Goal: Transaction & Acquisition: Purchase product/service

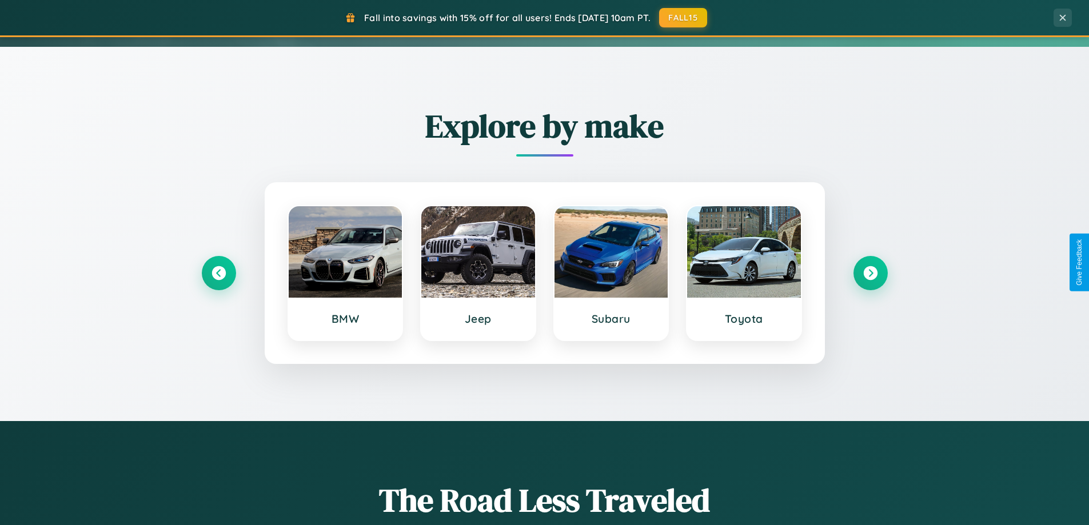
scroll to position [787, 0]
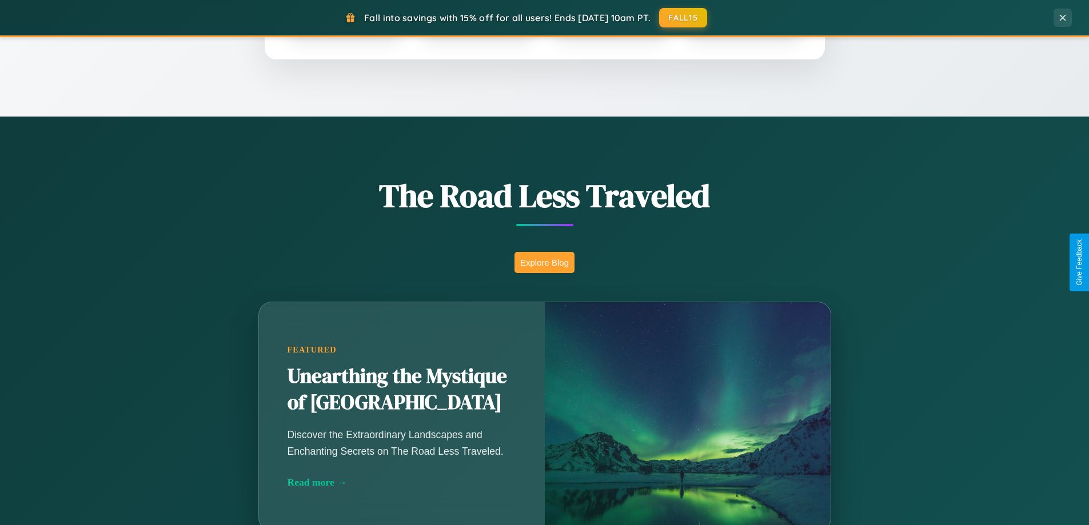
click at [544, 262] on button "Explore Blog" at bounding box center [544, 262] width 60 height 21
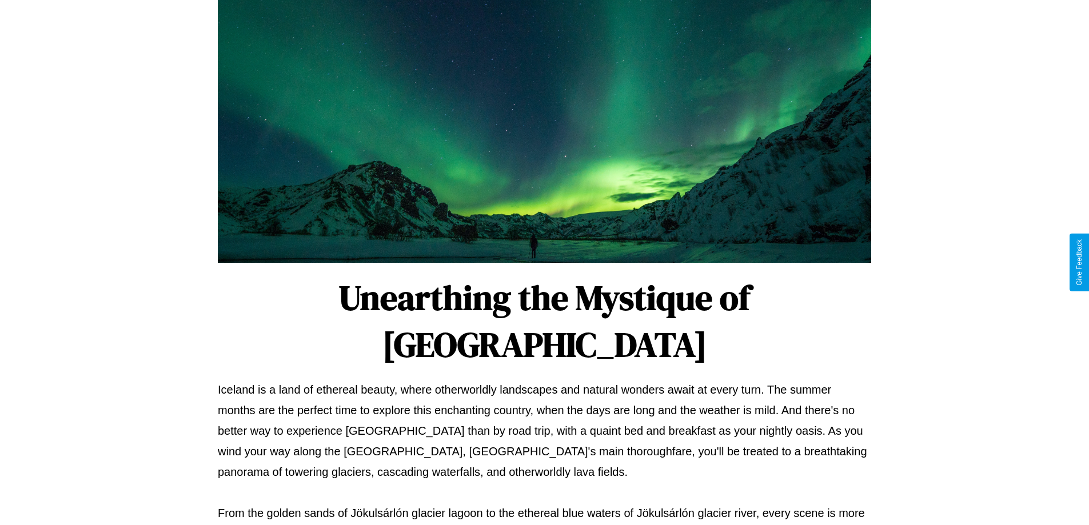
scroll to position [370, 0]
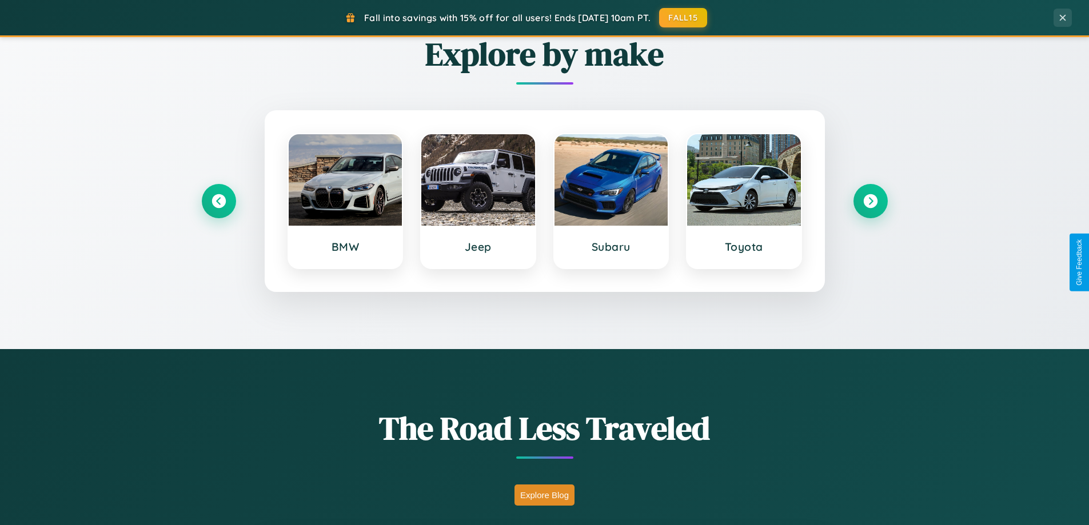
scroll to position [34, 0]
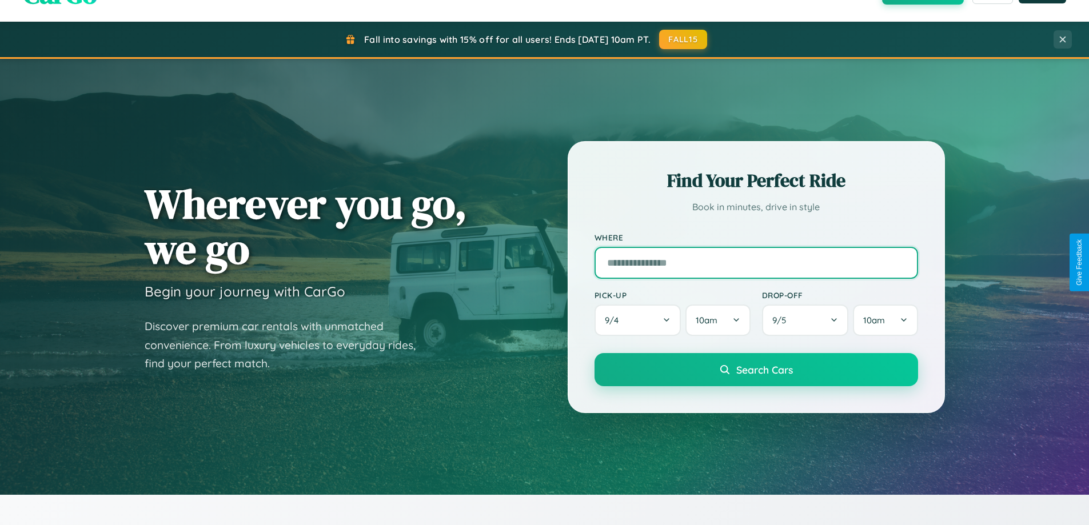
click at [756, 262] on input "text" at bounding box center [756, 263] width 324 height 32
type input "**********"
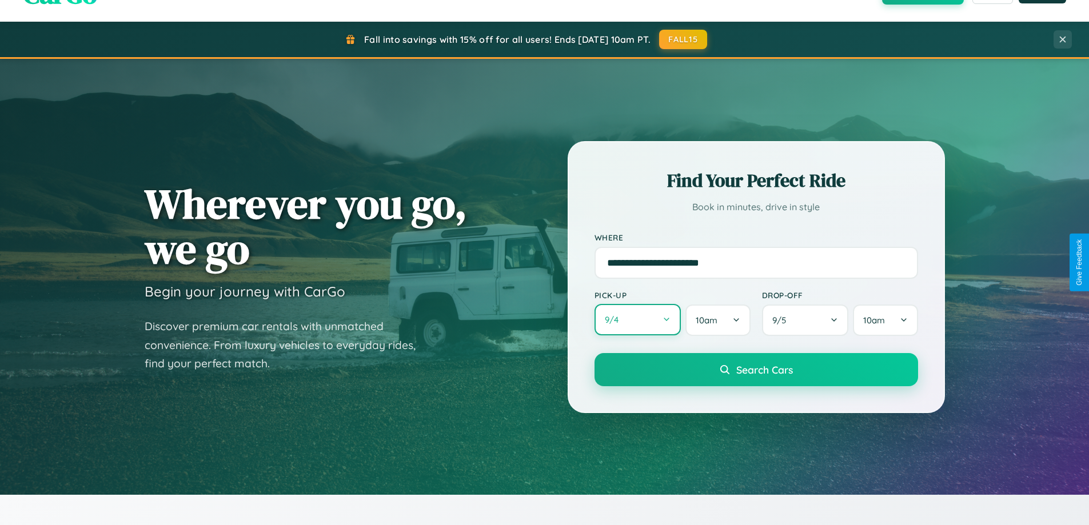
click at [637, 321] on button "9 / 4" at bounding box center [637, 319] width 87 height 31
select select "*"
select select "****"
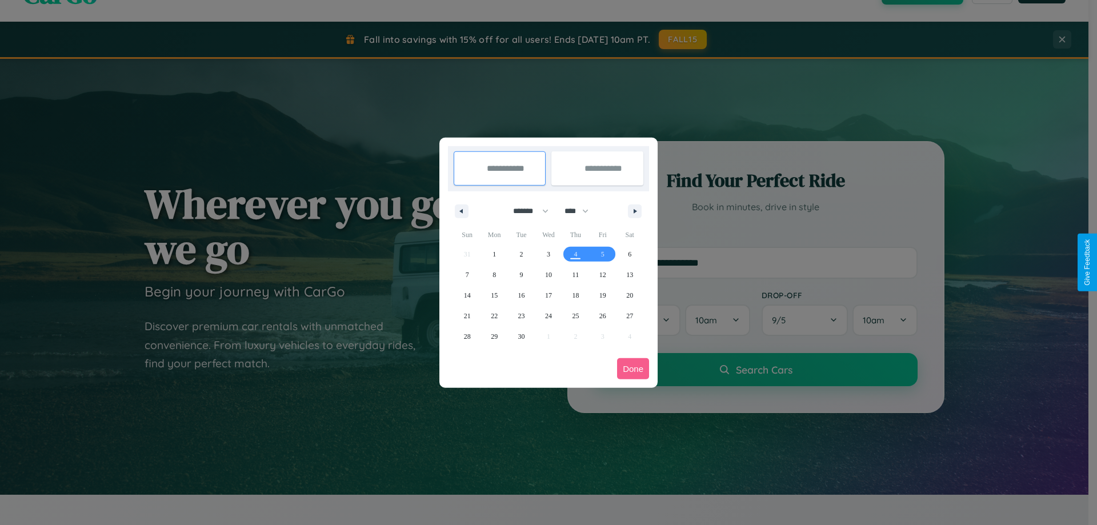
click at [526, 211] on select "******* ******** ***** ***** *** **** **** ****** ********* ******* ******** **…" at bounding box center [529, 211] width 49 height 19
select select "*"
click at [521, 316] on span "21" at bounding box center [521, 316] width 7 height 21
type input "**********"
click at [521, 336] on span "28" at bounding box center [521, 336] width 7 height 21
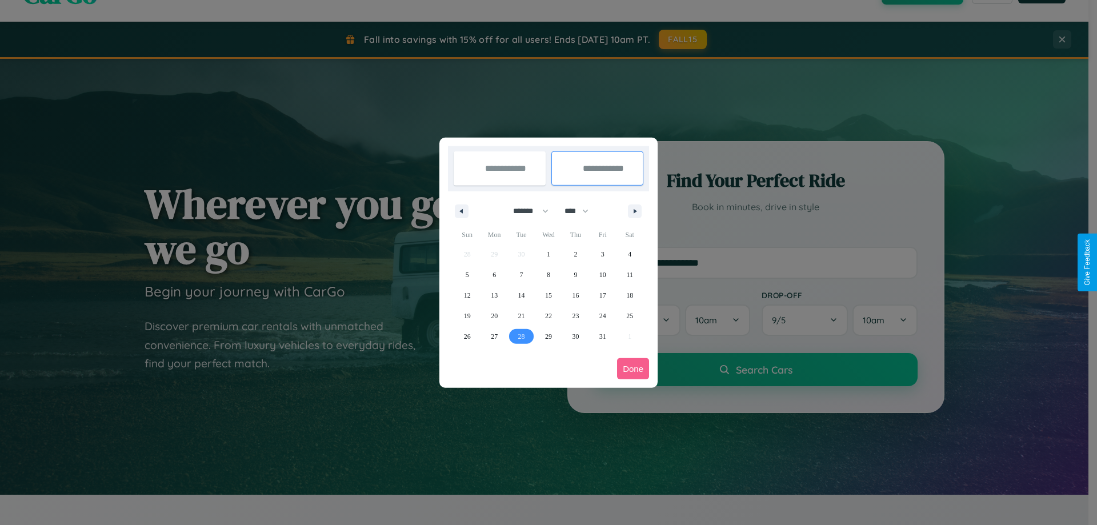
type input "**********"
click at [633, 369] on button "Done" at bounding box center [633, 368] width 32 height 21
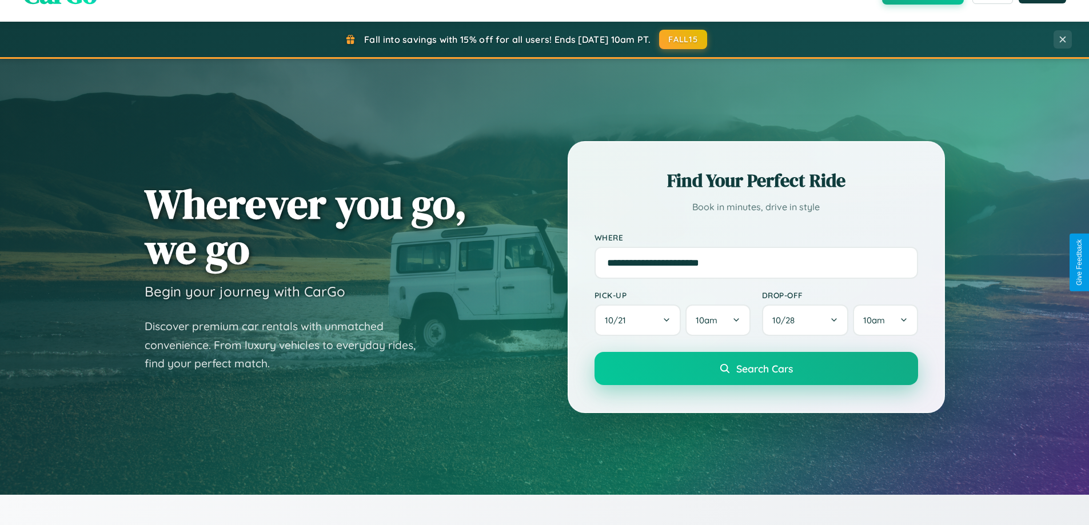
click at [756, 369] on span "Search Cars" at bounding box center [764, 368] width 57 height 13
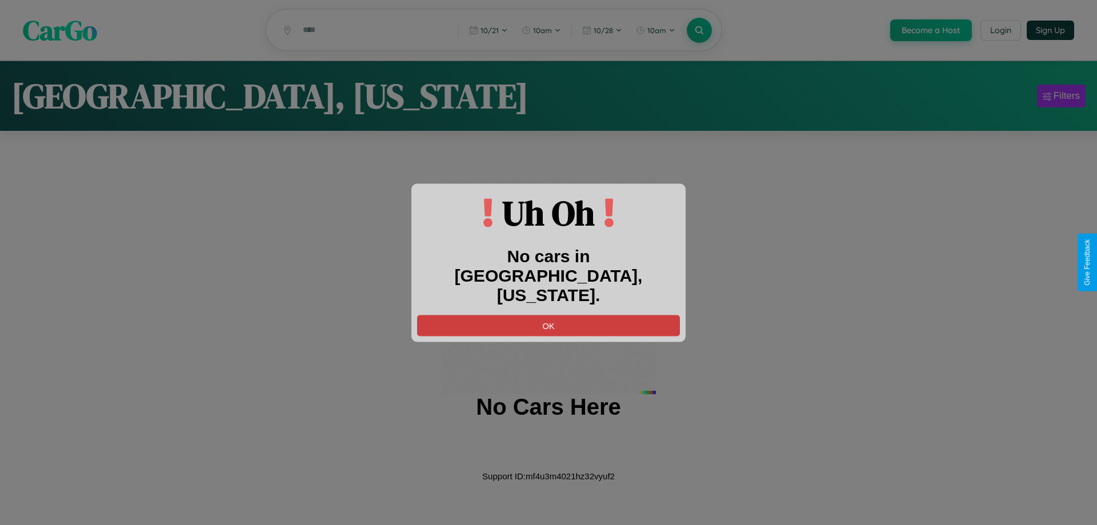
click at [549, 316] on button "OK" at bounding box center [548, 325] width 263 height 21
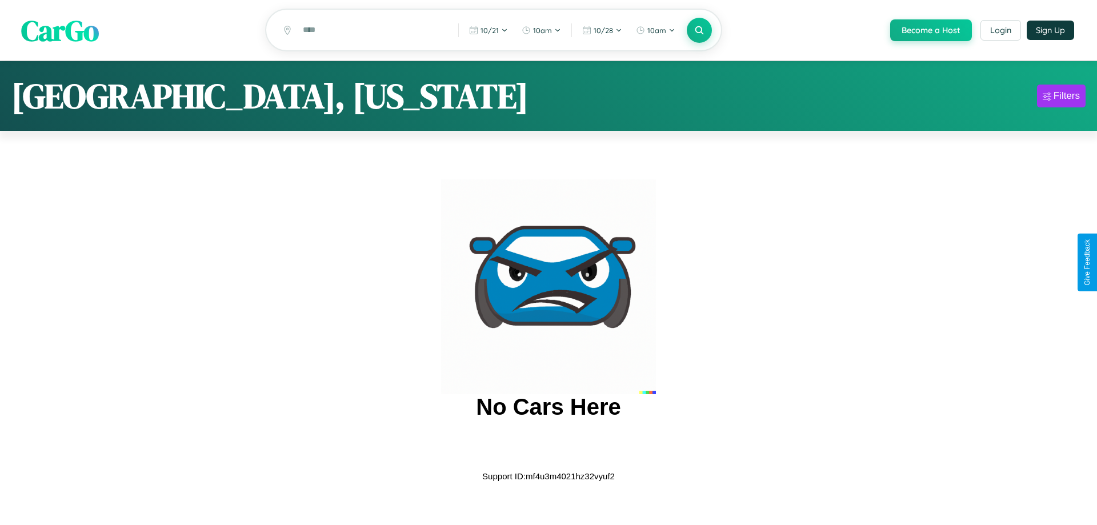
click at [60, 31] on span "CarGo" at bounding box center [60, 29] width 78 height 39
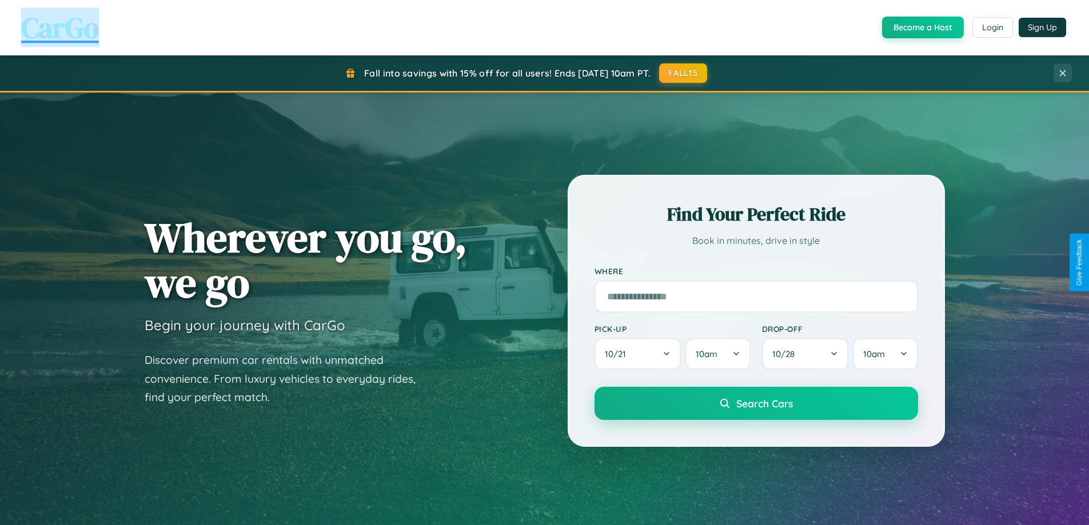
scroll to position [493, 0]
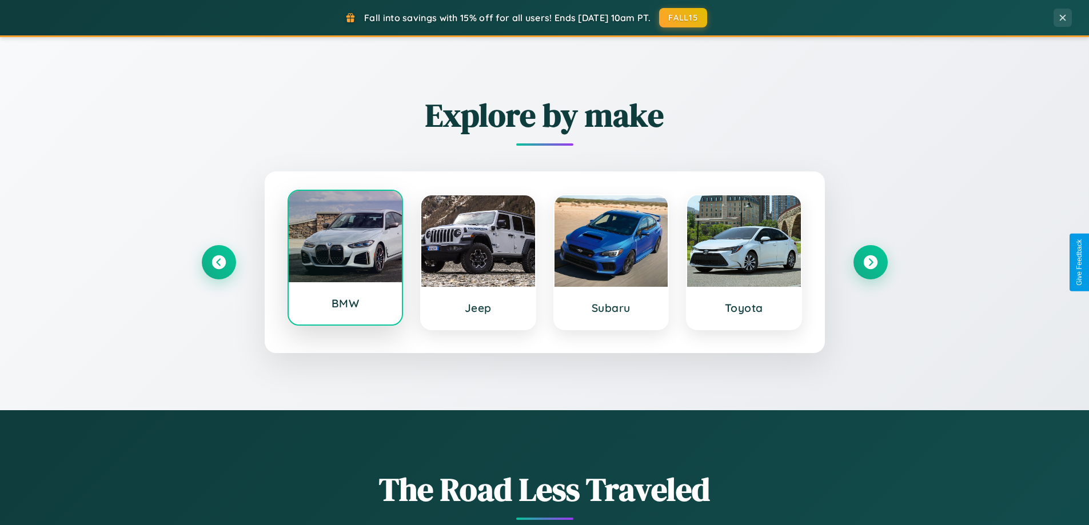
click at [345, 262] on div at bounding box center [346, 236] width 114 height 91
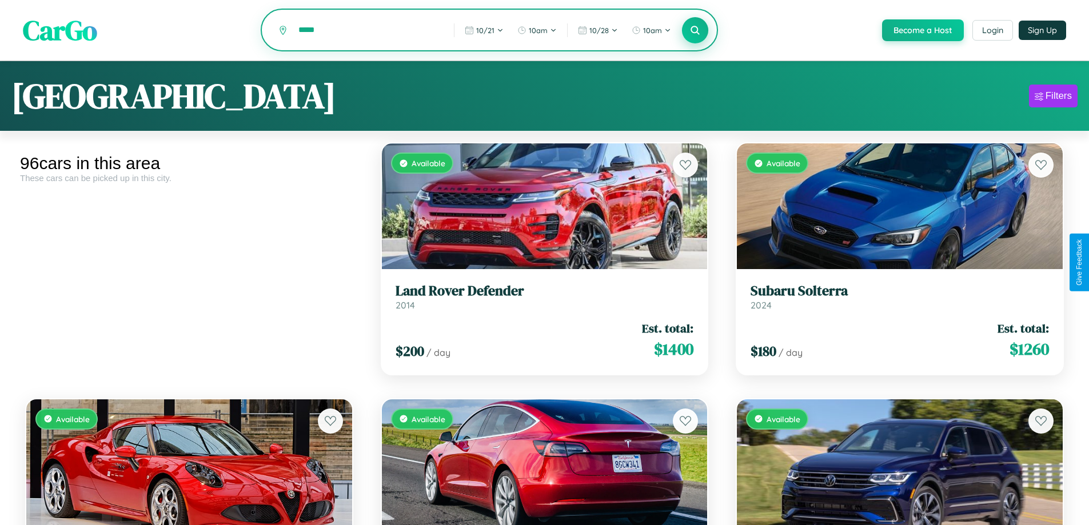
type input "*****"
click at [695, 31] on icon at bounding box center [695, 30] width 11 height 11
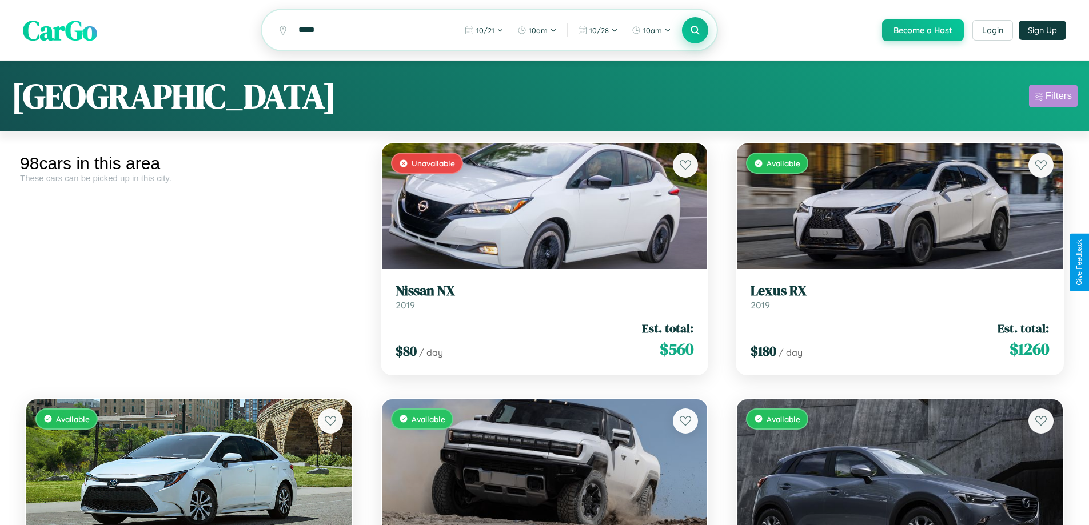
click at [1053, 98] on div "Filters" at bounding box center [1058, 95] width 26 height 11
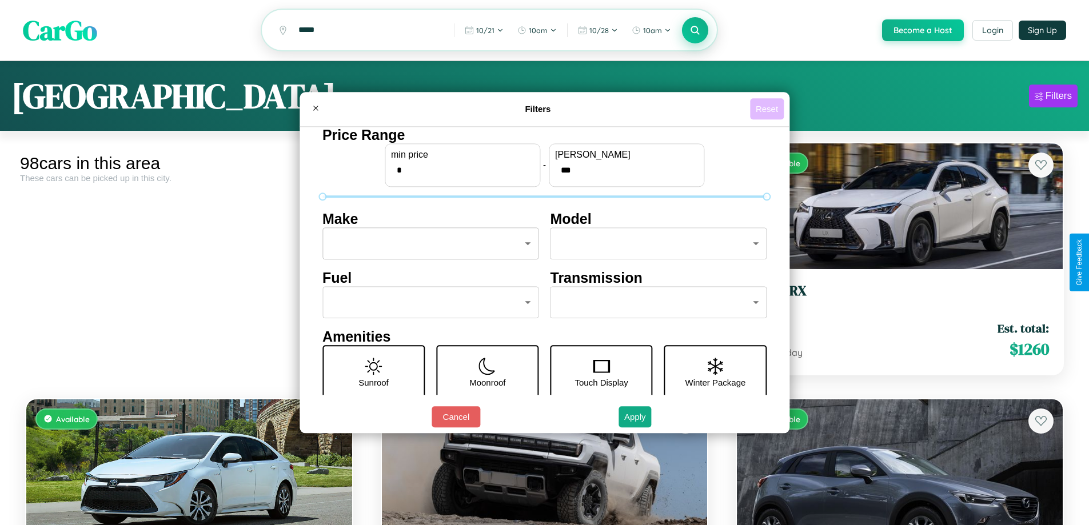
click at [768, 109] on button "Reset" at bounding box center [767, 108] width 34 height 21
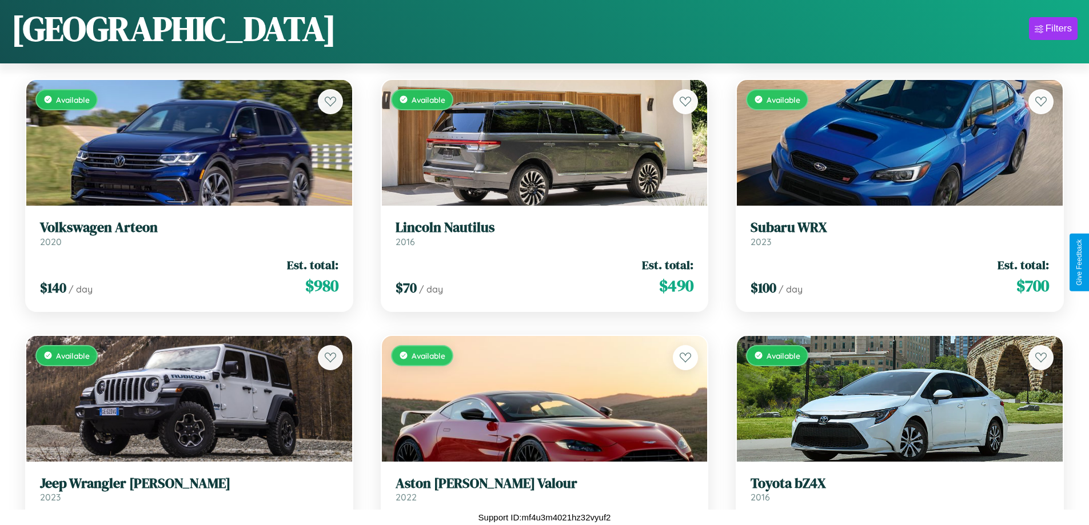
scroll to position [4512, 0]
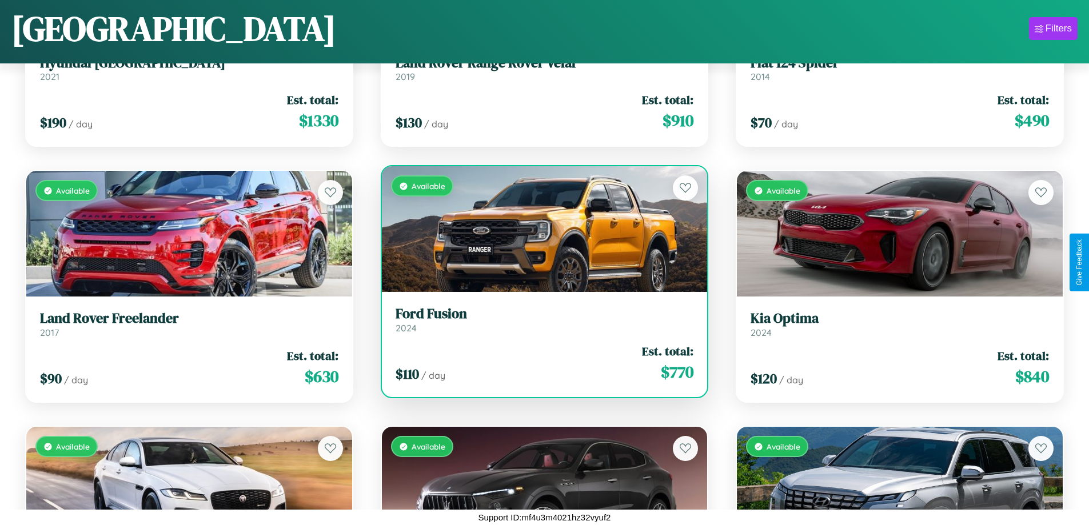
click at [540, 320] on h3 "Ford Fusion" at bounding box center [545, 314] width 298 height 17
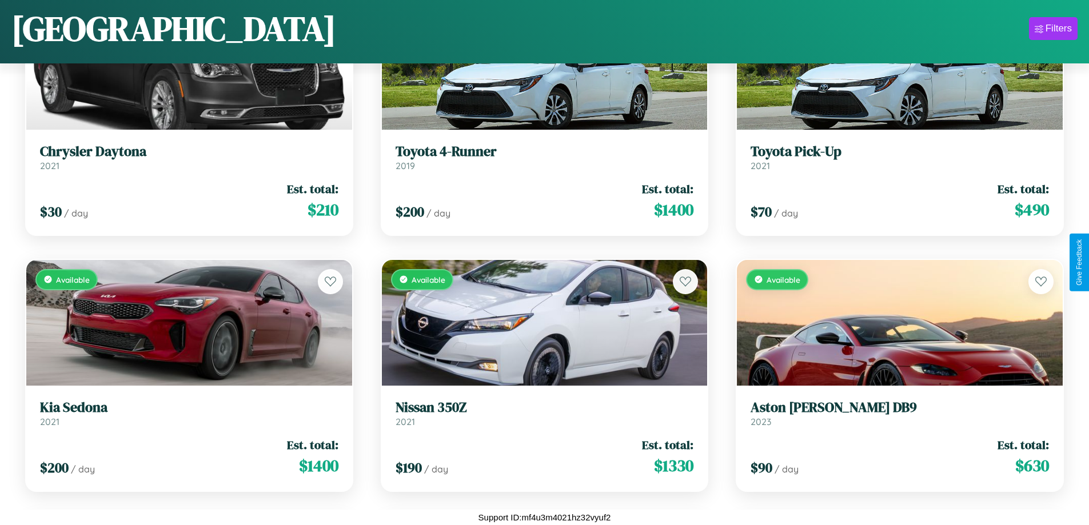
scroll to position [2464, 0]
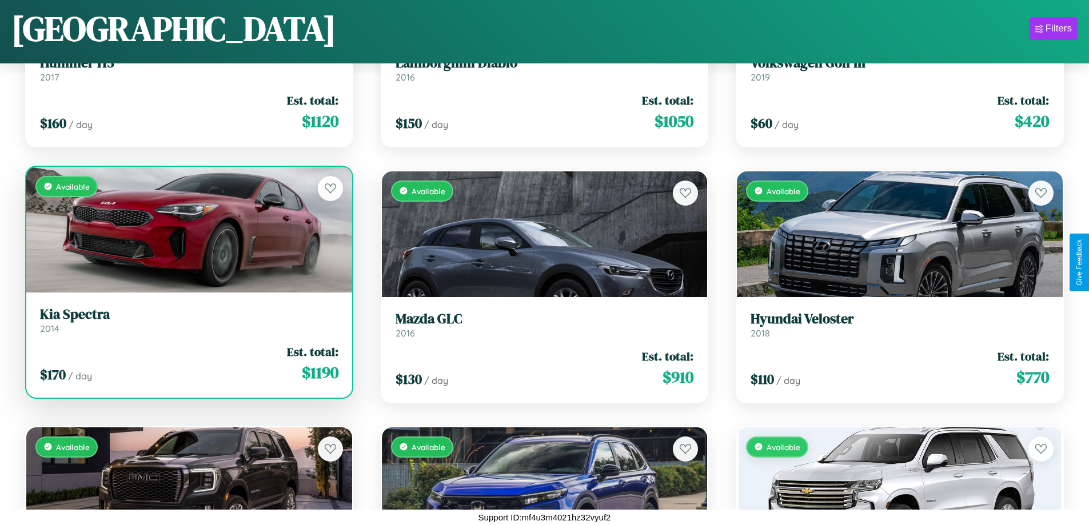
click at [187, 323] on link "Kia Spectra 2014" at bounding box center [189, 320] width 298 height 28
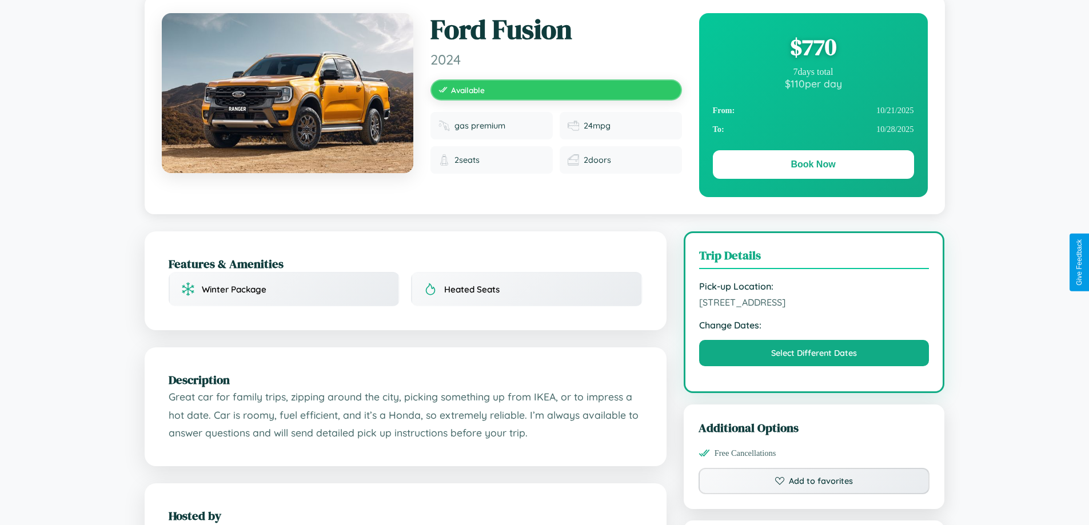
scroll to position [387, 0]
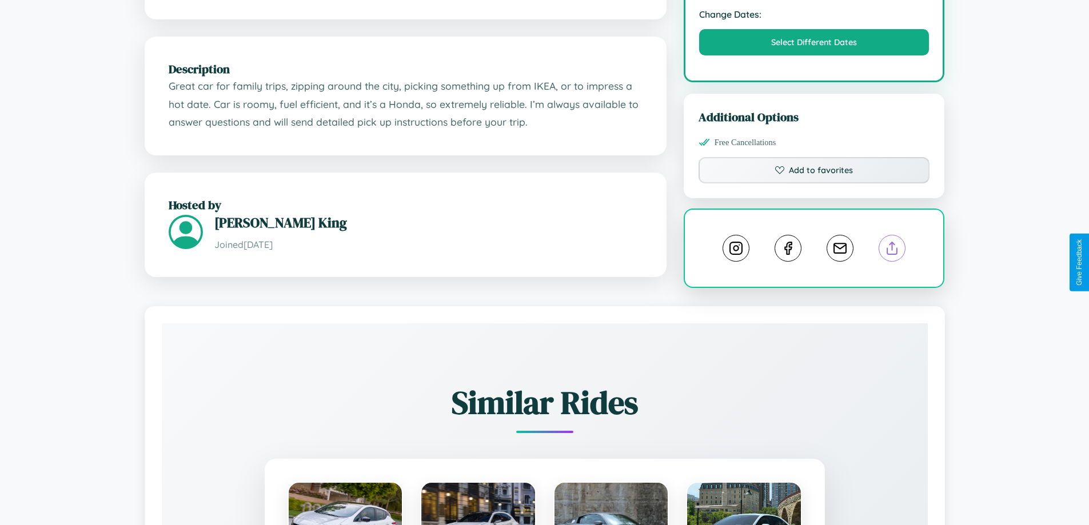
click at [892, 250] on line at bounding box center [892, 246] width 0 height 8
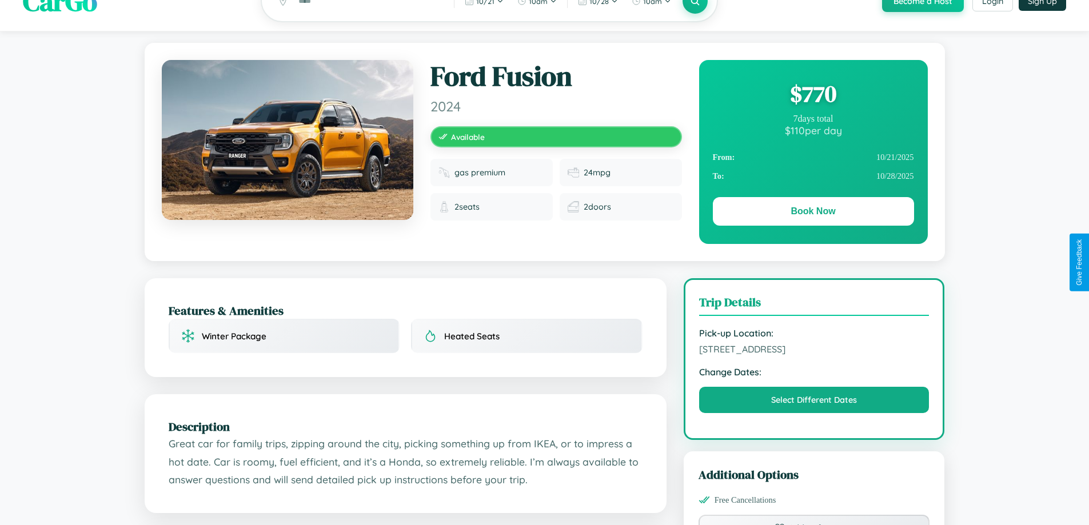
scroll to position [0, 0]
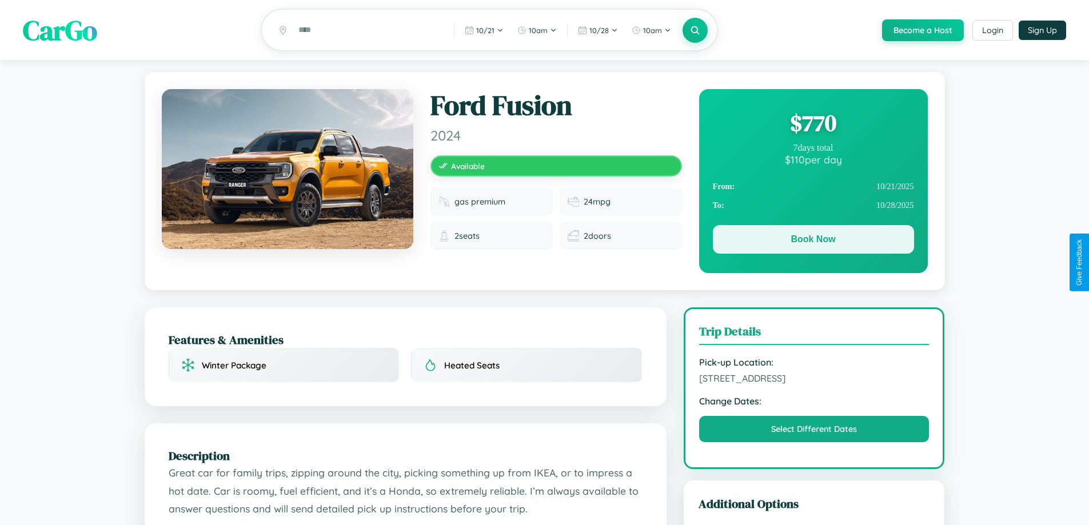
click at [813, 241] on button "Book Now" at bounding box center [813, 239] width 201 height 29
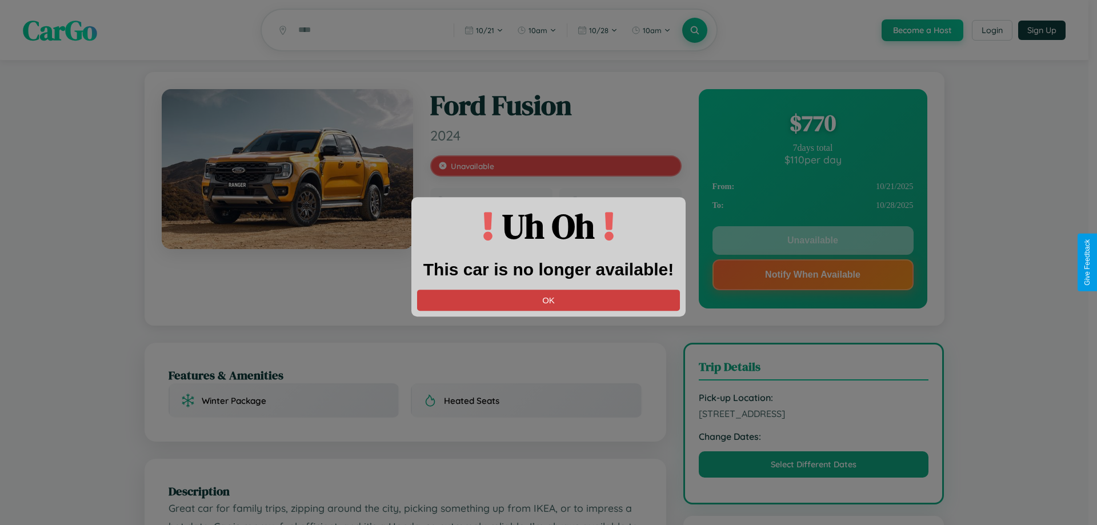
click at [549, 300] on button "OK" at bounding box center [548, 300] width 263 height 21
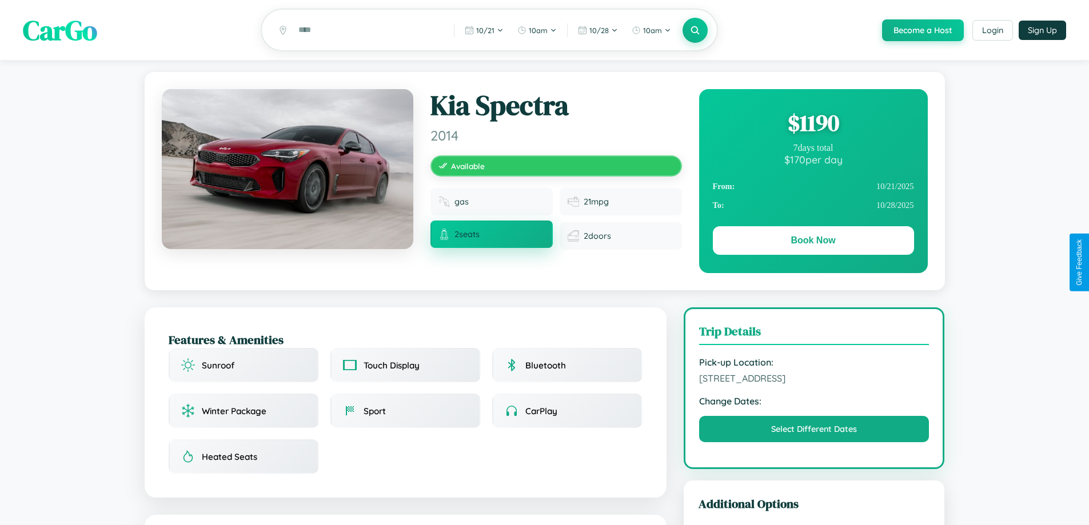
scroll to position [308, 0]
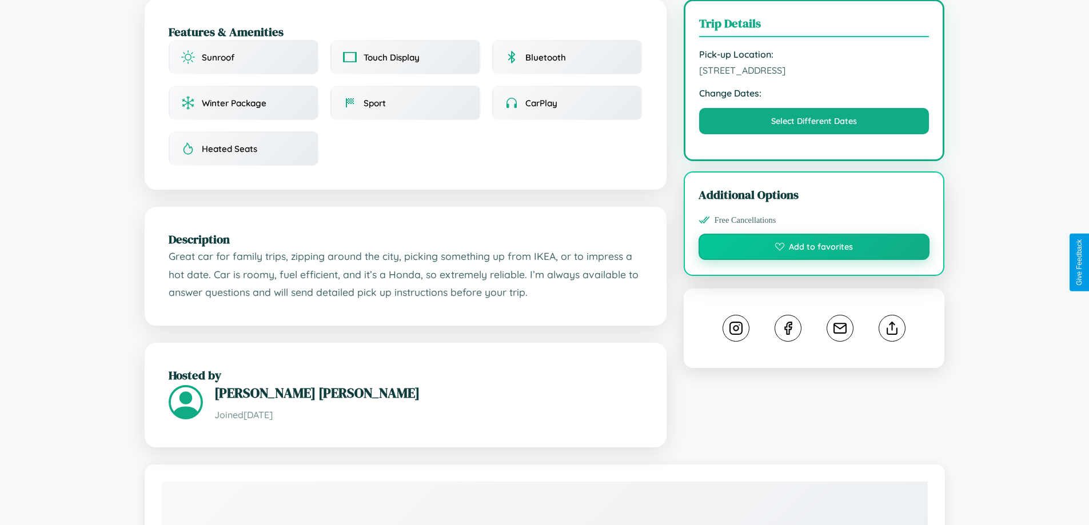
click at [814, 260] on button "Add to favorites" at bounding box center [815, 247] width 232 height 26
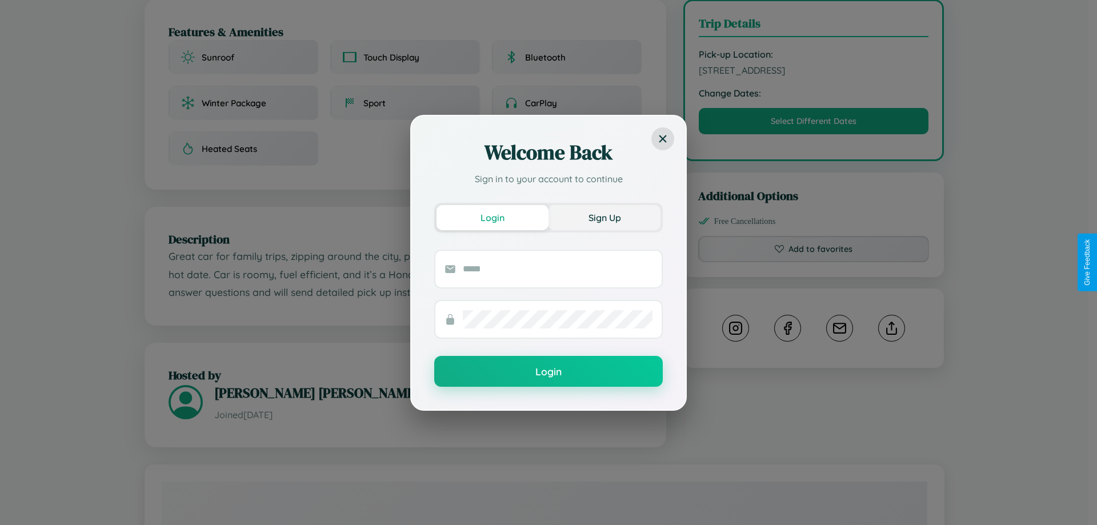
click at [605, 217] on button "Sign Up" at bounding box center [605, 217] width 112 height 25
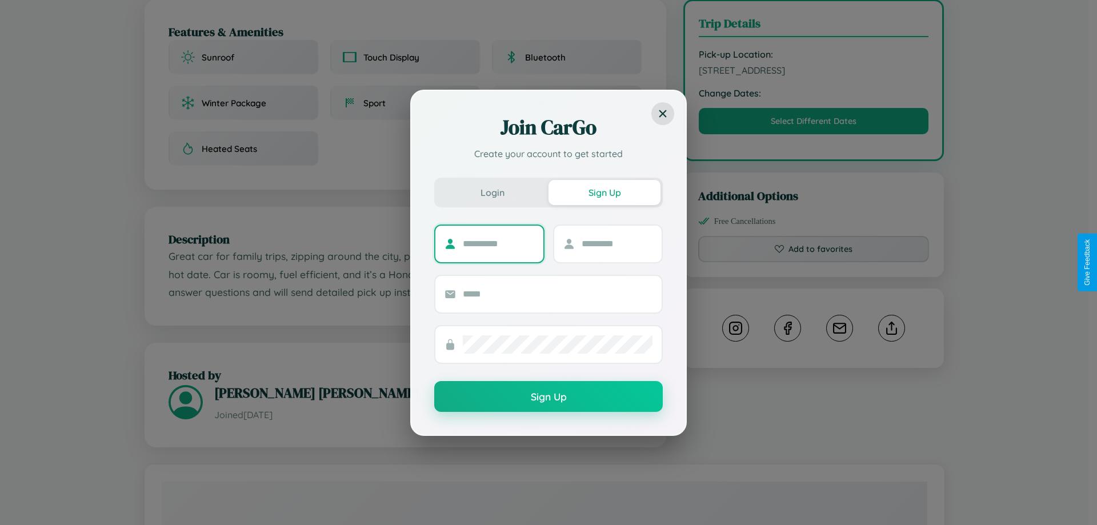
click at [498, 244] on input "text" at bounding box center [498, 244] width 71 height 18
type input "*****"
click at [617, 244] on input "text" at bounding box center [617, 244] width 71 height 18
type input "*****"
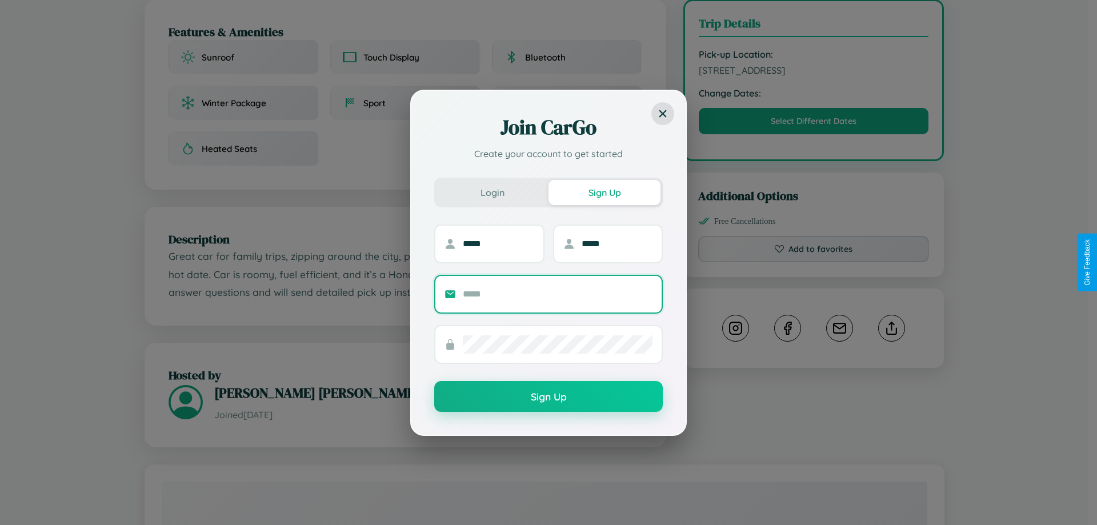
click at [558, 294] on input "text" at bounding box center [558, 294] width 190 height 18
type input "**********"
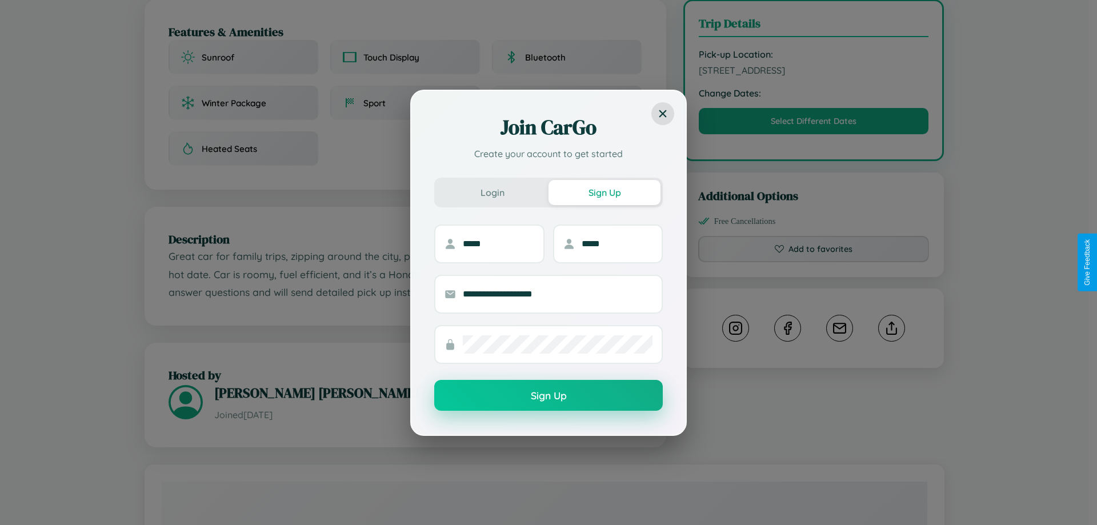
click at [549, 396] on button "Sign Up" at bounding box center [548, 395] width 229 height 31
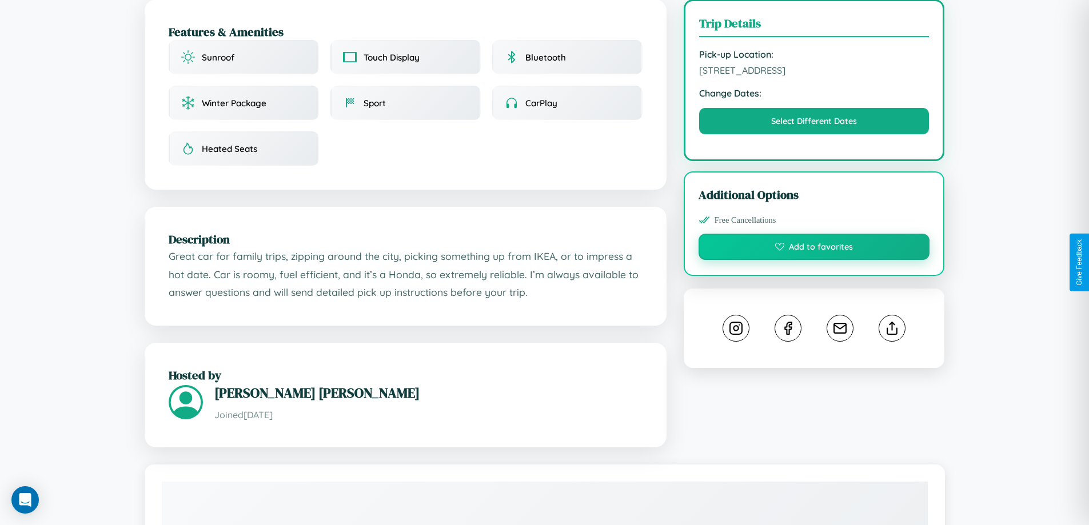
click at [814, 260] on button "Add to favorites" at bounding box center [815, 247] width 232 height 26
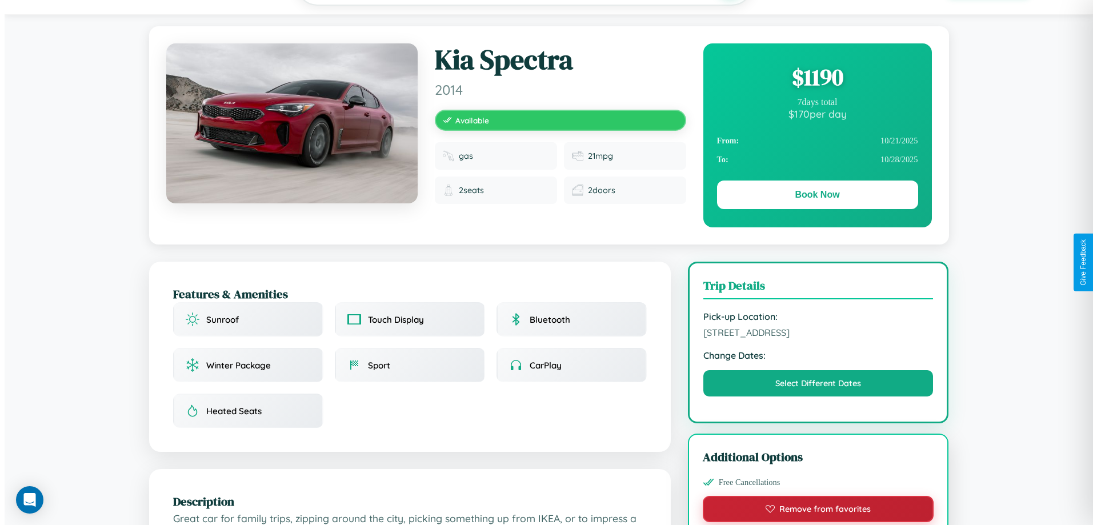
scroll to position [0, 0]
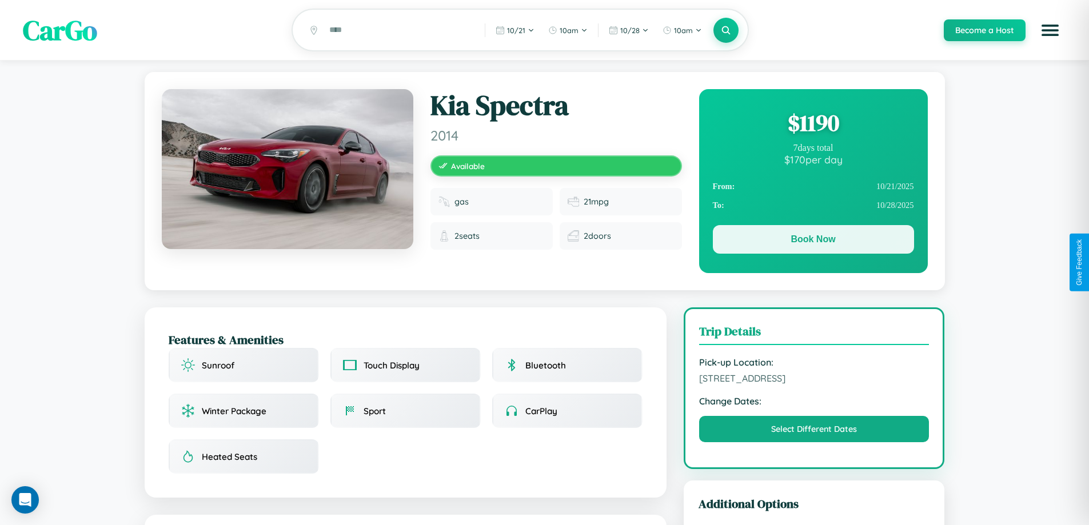
click at [813, 241] on button "Book Now" at bounding box center [813, 239] width 201 height 29
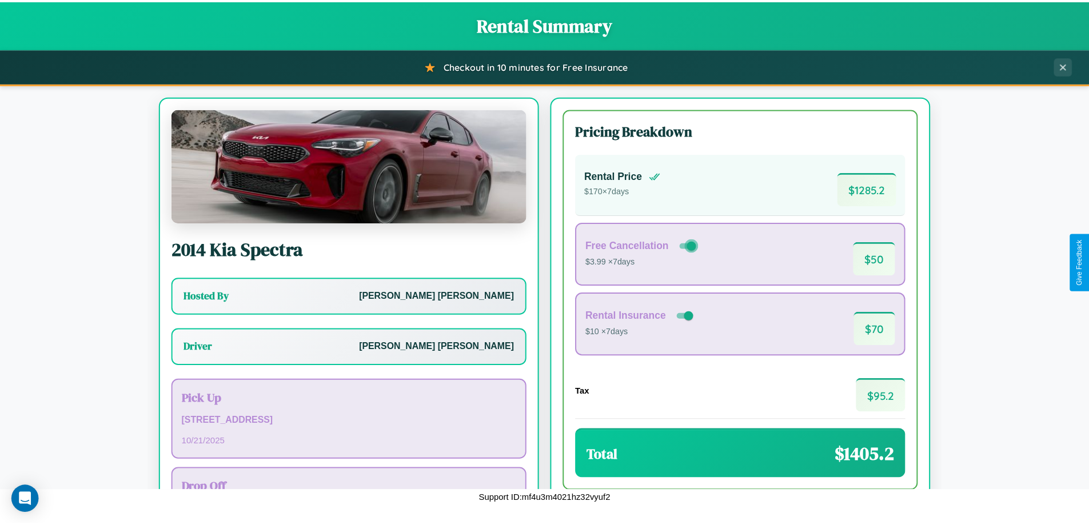
scroll to position [82, 0]
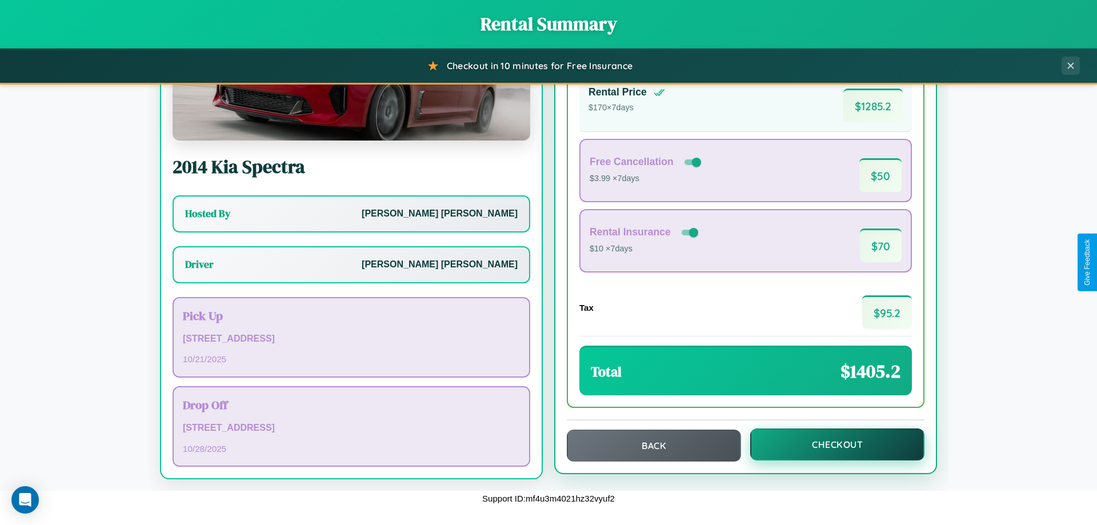
click at [830, 445] on button "Checkout" at bounding box center [838, 445] width 174 height 32
